Goal: Information Seeking & Learning: Check status

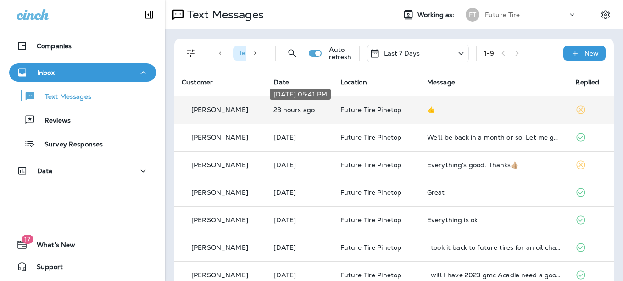
click at [294, 111] on p "23 hours ago" at bounding box center [299, 109] width 52 height 7
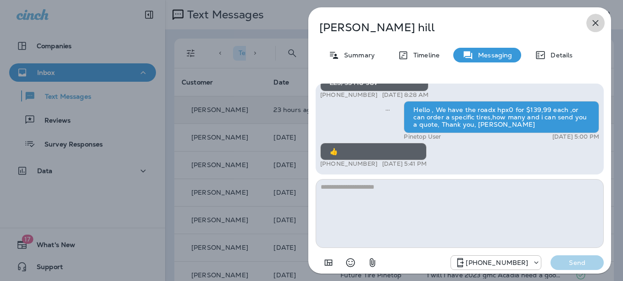
click at [596, 20] on icon "button" at bounding box center [595, 22] width 11 height 11
